Goal: Information Seeking & Learning: Learn about a topic

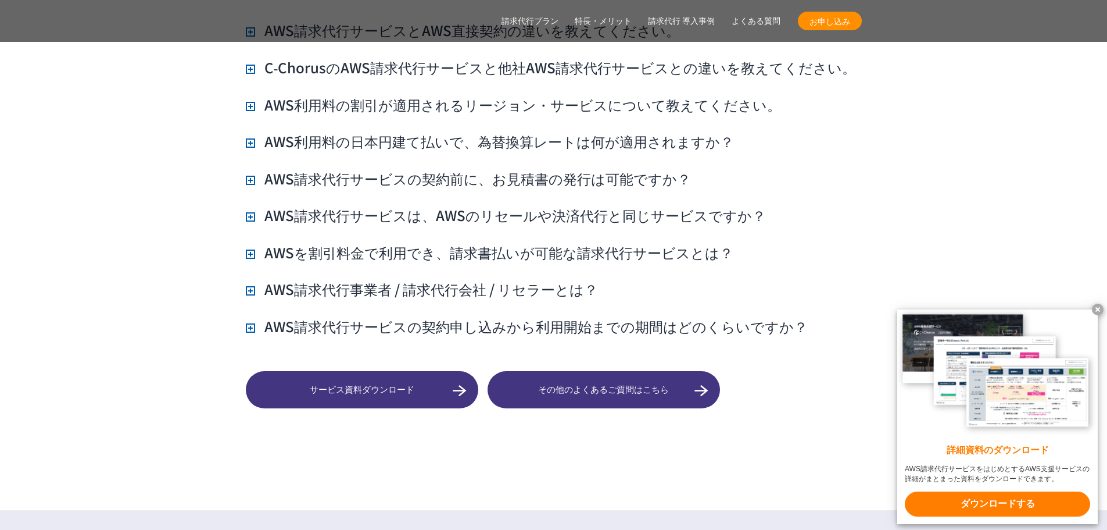
scroll to position [8431, 0]
click at [478, 278] on h3 "AWS請求代行事業者 / 請求代行会社 / リセラーとは？" at bounding box center [422, 288] width 352 height 20
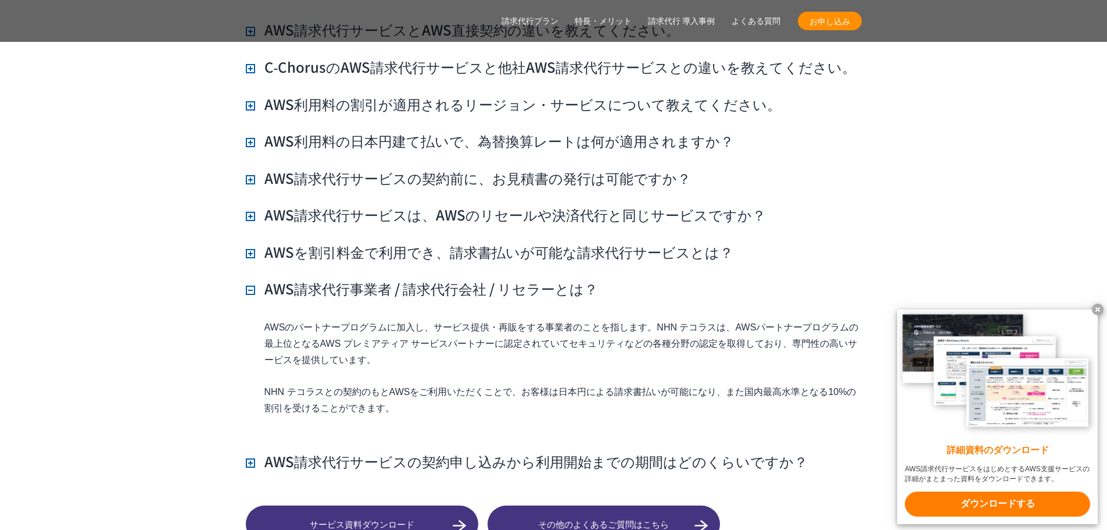
click at [478, 278] on h3 "AWS請求代行事業者 / 請求代行会社 / リセラーとは？" at bounding box center [422, 288] width 352 height 20
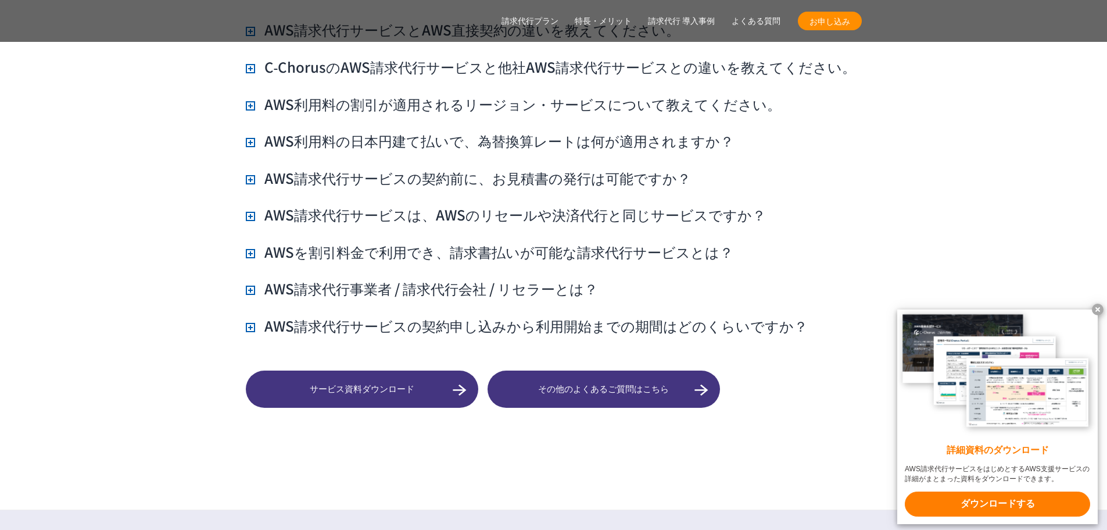
click at [478, 278] on h3 "AWS請求代行事業者 / 請求代行会社 / リセラーとは？" at bounding box center [422, 288] width 352 height 20
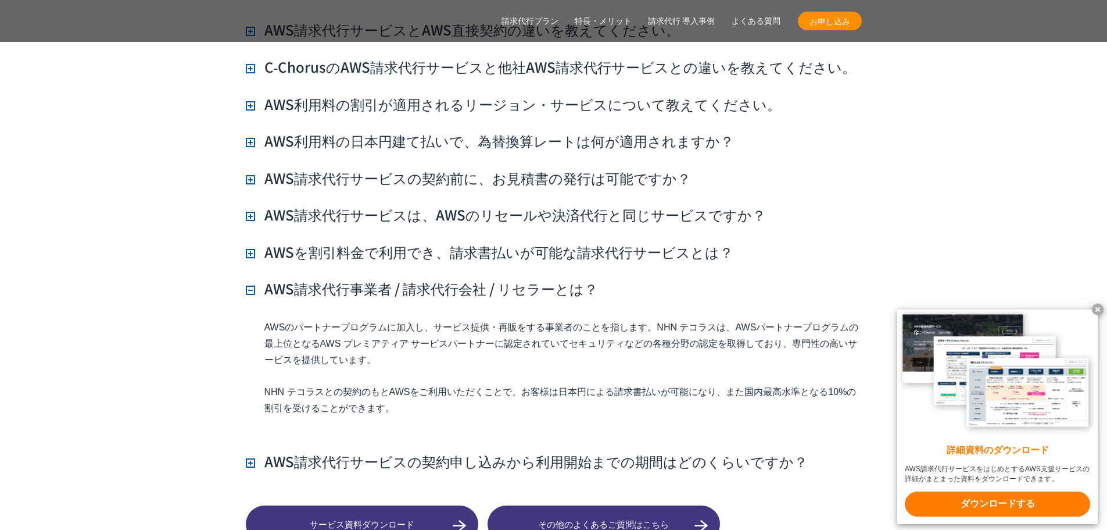
click at [409, 319] on p "AWSのパートナープログラムに加入し、サービス提供・再販をする事業者のことを指します。NHN テコラスは、AWSパートナープログラムの最上位となるAWS プレ…" at bounding box center [564, 343] width 598 height 49
click at [410, 319] on p "AWSのパートナープログラムに加入し、サービス提供・再販をする事業者のことを指します。NHN テコラスは、AWSパートナープログラムの最上位となるAWS プレ…" at bounding box center [564, 343] width 598 height 49
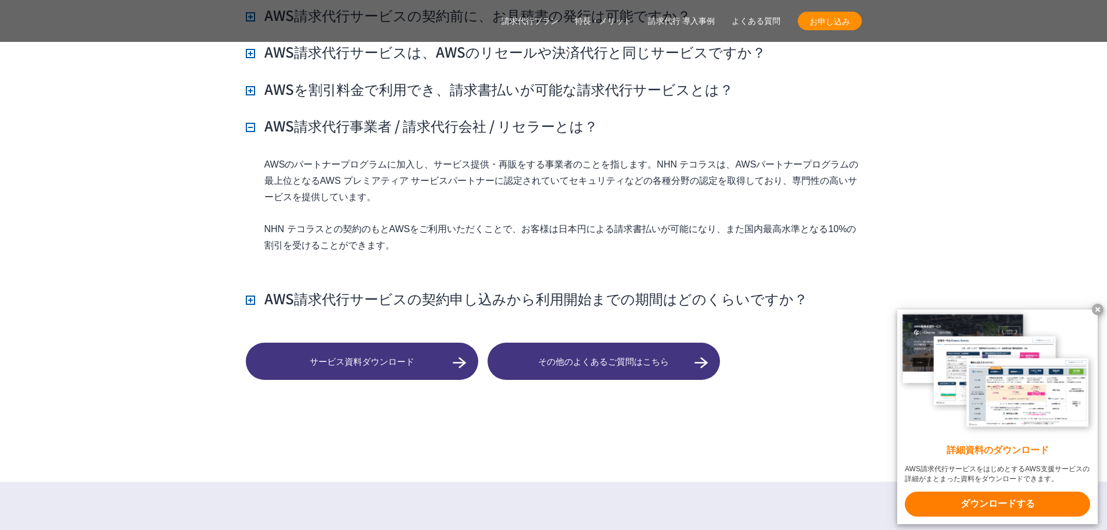
scroll to position [8594, 0]
click at [409, 288] on h3 "AWS請求代行サービスの契約申し込みから利用開始までの期間はどのくらいですか？" at bounding box center [527, 298] width 562 height 20
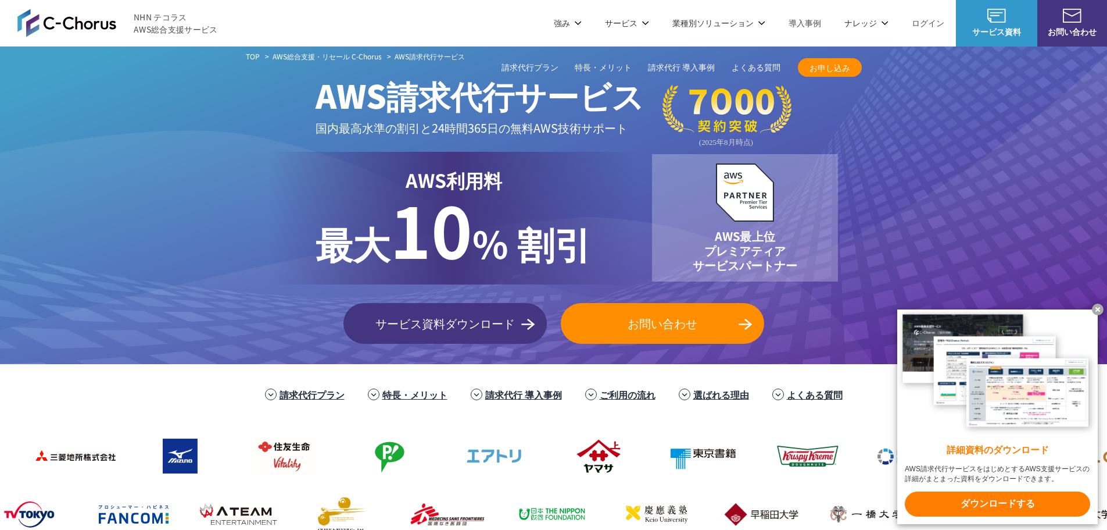
scroll to position [0, 0]
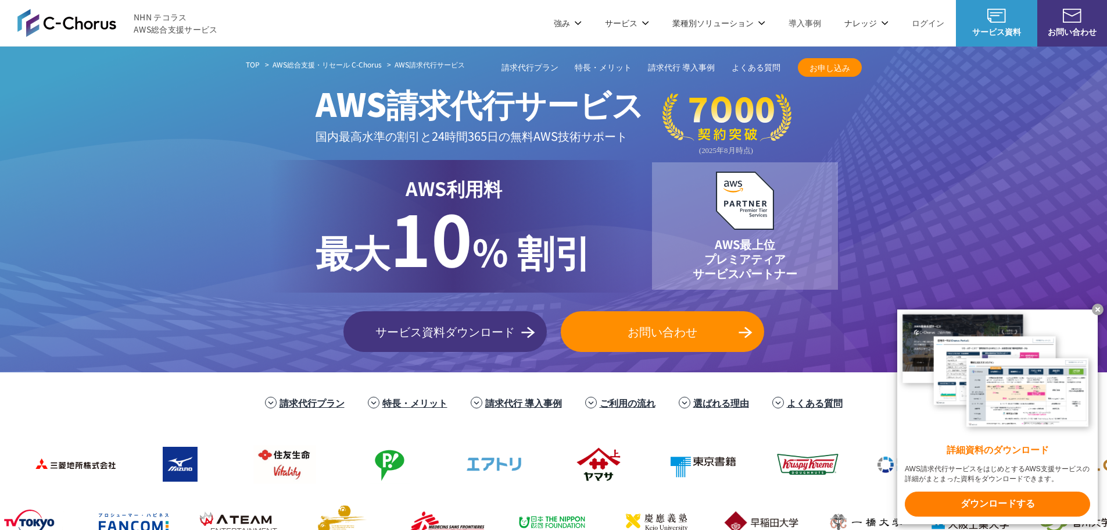
click at [1096, 303] on x-t at bounding box center [1098, 309] width 12 height 12
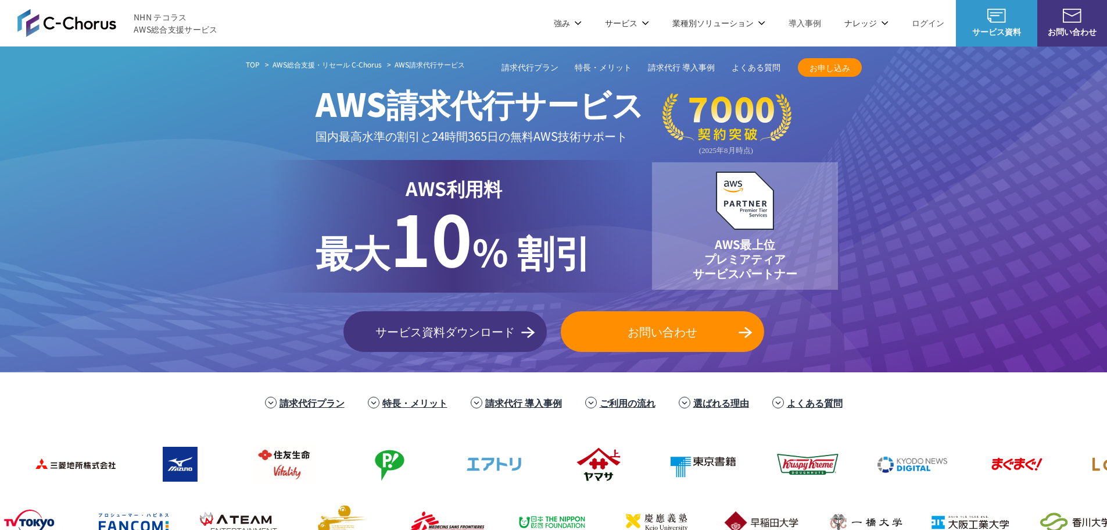
click at [110, 30] on img at bounding box center [66, 23] width 99 height 28
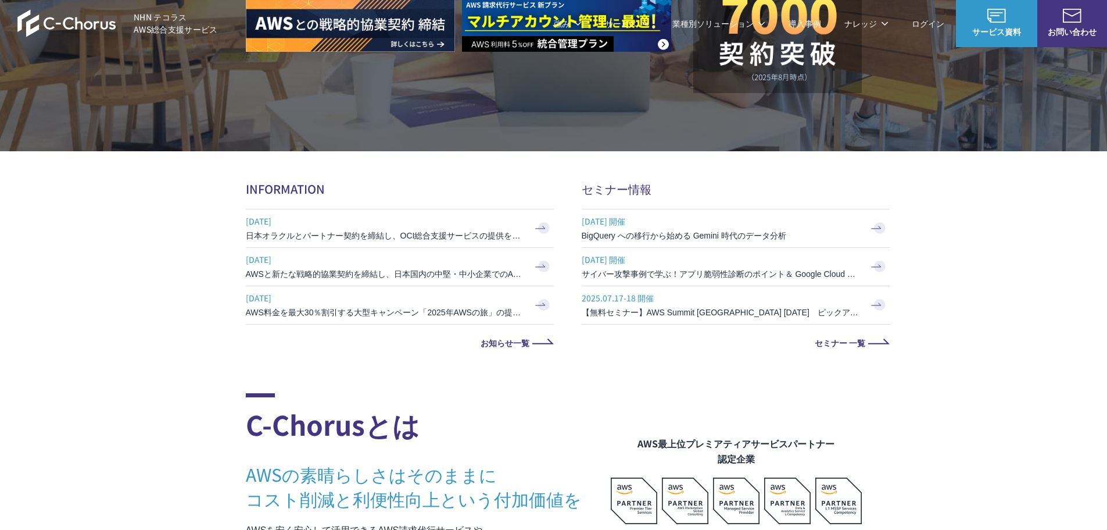
scroll to position [343, 0]
click at [484, 340] on link "お知らせ一覧" at bounding box center [400, 342] width 308 height 8
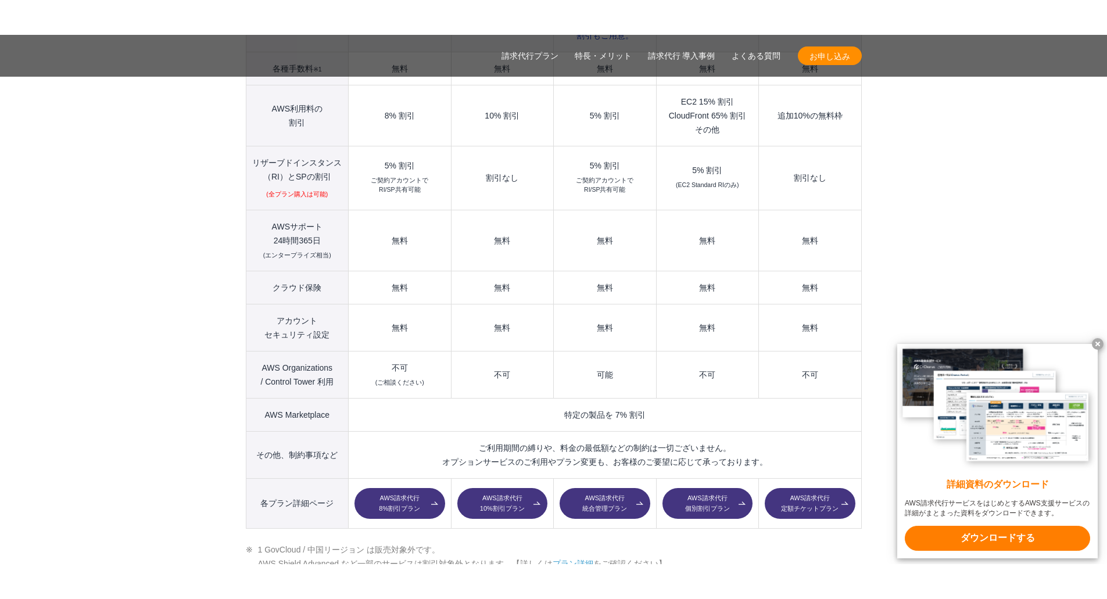
scroll to position [1492, 0]
